Goal: Find contact information

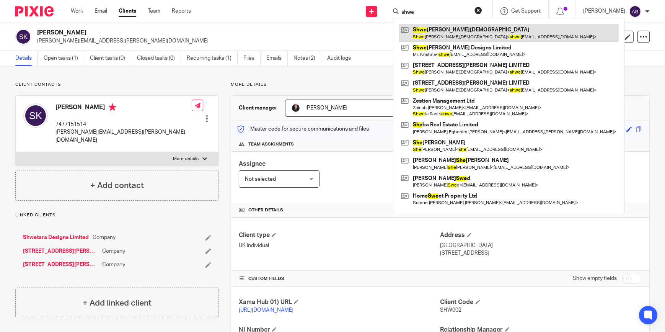
type input "shwe"
click at [441, 31] on link at bounding box center [509, 33] width 220 height 18
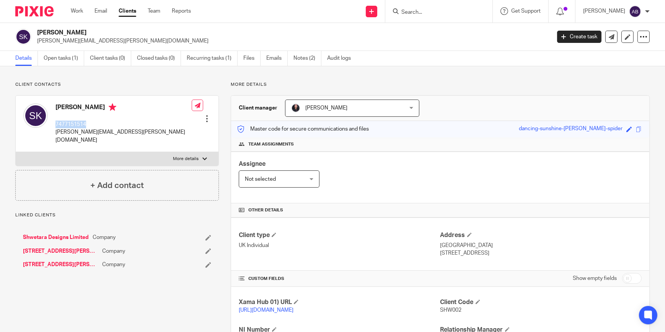
click at [56, 121] on p "7477151514" at bounding box center [124, 125] width 136 height 8
